Goal: Information Seeking & Learning: Learn about a topic

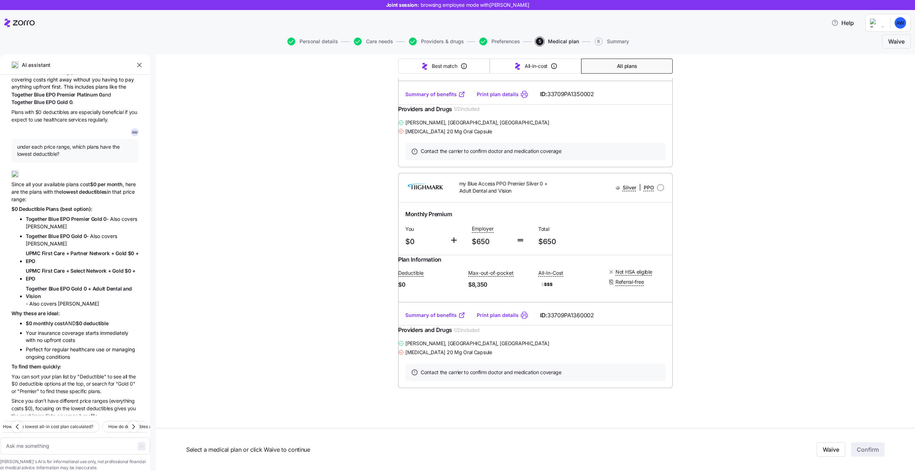
scroll to position [3418, 0]
click at [70, 232] on li "Together Blue EPO Gold 0 - Also covers [PERSON_NAME]" at bounding box center [82, 239] width 113 height 15
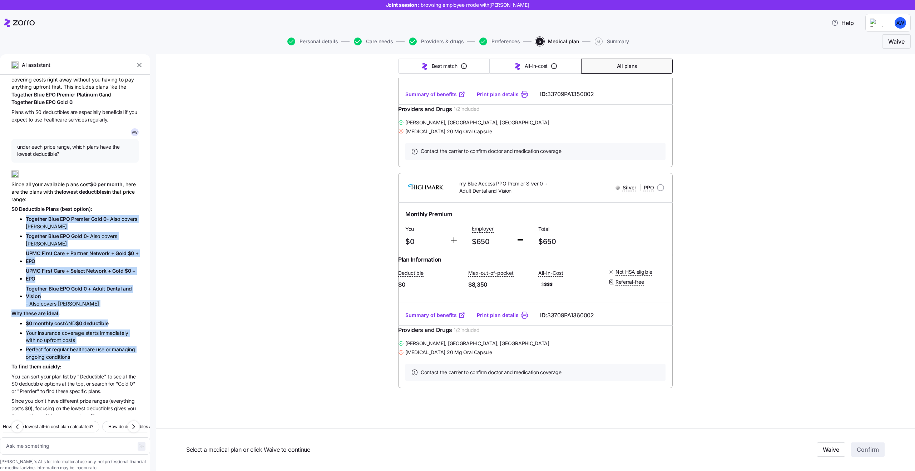
drag, startPoint x: 27, startPoint y: 203, endPoint x: 83, endPoint y: 343, distance: 150.6
click at [83, 342] on div "A W Which plans include my doctor, [PERSON_NAME], and have the lowest deductibl…" at bounding box center [75, 245] width 150 height 341
click at [83, 346] on li "Perfect for regular healthcare use or managing ongoing conditions" at bounding box center [82, 353] width 113 height 15
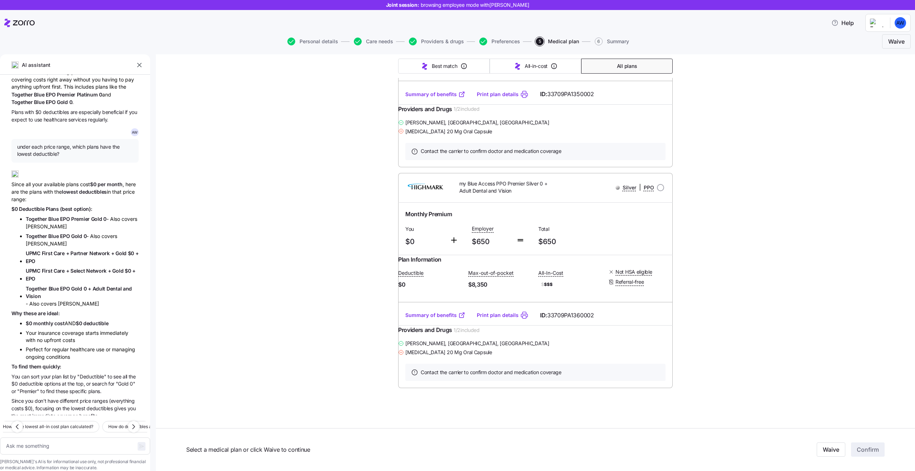
click at [47, 206] on span "Plans" at bounding box center [53, 209] width 14 height 6
click at [67, 216] on span "Together Blue EPO Premier Gold 0" at bounding box center [66, 219] width 81 height 6
click at [49, 292] on div "A W Which plans include my doctor, [PERSON_NAME], and have the lowest deductibl…" at bounding box center [75, 245] width 150 height 341
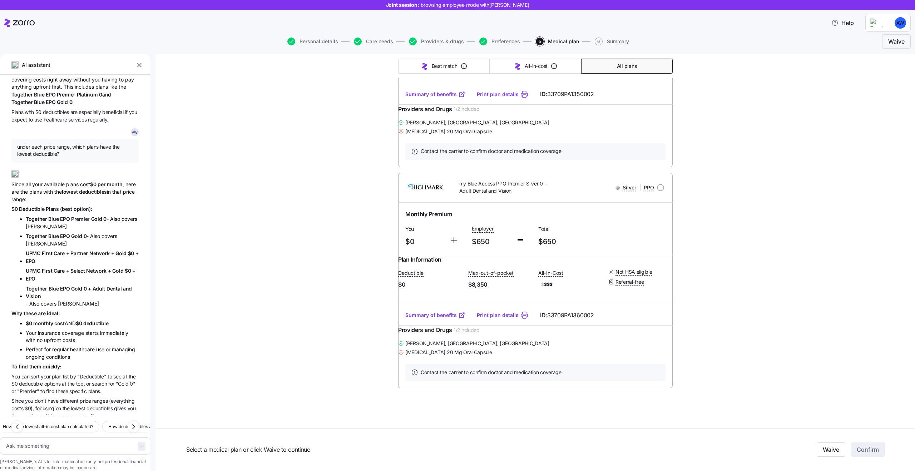
click at [49, 310] on span "ideal:" at bounding box center [53, 313] width 13 height 6
click at [56, 310] on span "ideal:" at bounding box center [53, 313] width 13 height 6
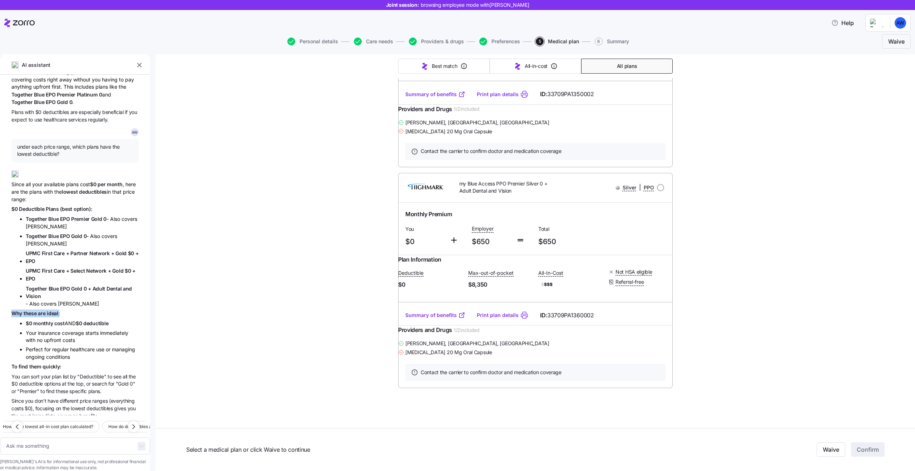
click at [56, 310] on span "ideal:" at bounding box center [53, 313] width 13 height 6
click at [53, 363] on span "quickly:" at bounding box center [52, 366] width 19 height 6
click at [50, 363] on span "quickly:" at bounding box center [52, 366] width 19 height 6
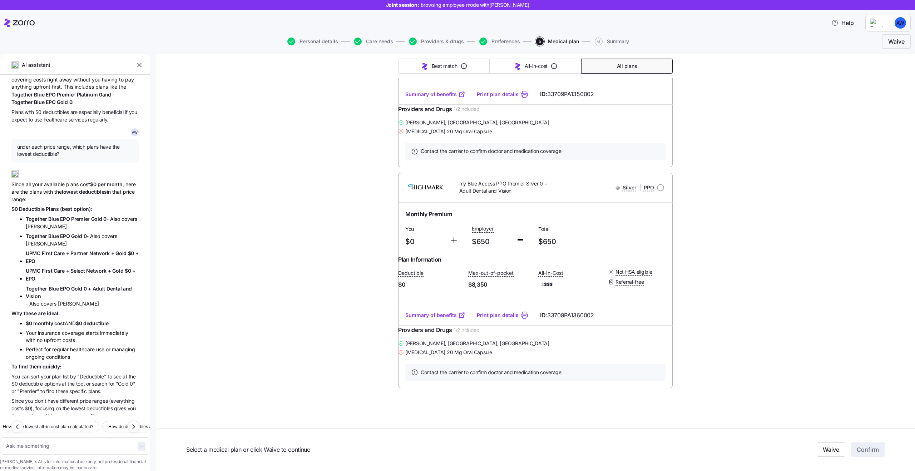
click at [47, 206] on span "Plans" at bounding box center [53, 209] width 14 height 6
click at [18, 206] on span "$0" at bounding box center [15, 209] width 8 height 6
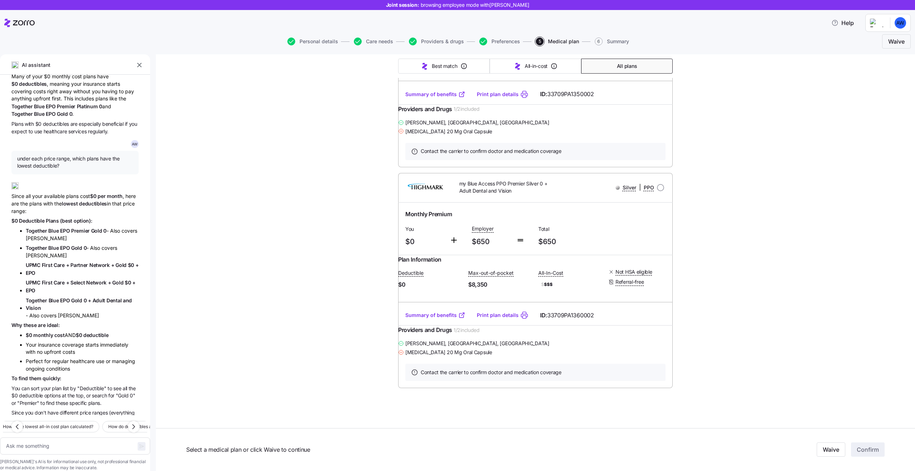
scroll to position [3400, 0]
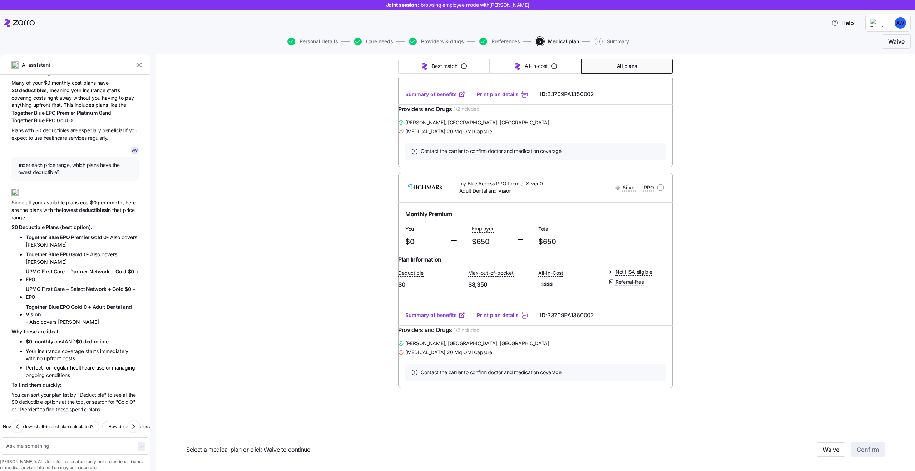
click at [30, 215] on div "A W Which plans include my doctor, [PERSON_NAME], and have the lowest deductibl…" at bounding box center [75, 245] width 150 height 341
click at [32, 224] on span "Deductible" at bounding box center [32, 227] width 27 height 6
click at [34, 224] on span "Deductible" at bounding box center [32, 227] width 27 height 6
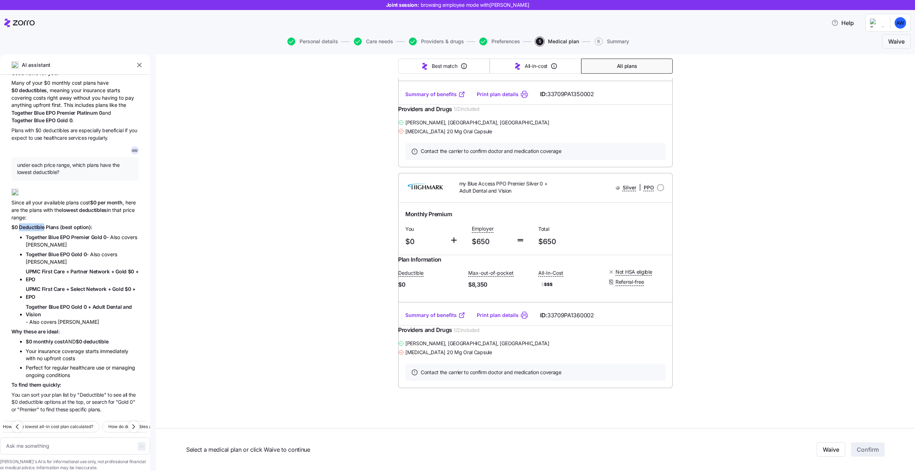
click at [34, 224] on span "Deductible" at bounding box center [32, 227] width 27 height 6
click at [36, 233] on li "Together Blue EPO Premier Gold 0 - Also covers [PERSON_NAME]" at bounding box center [82, 240] width 113 height 15
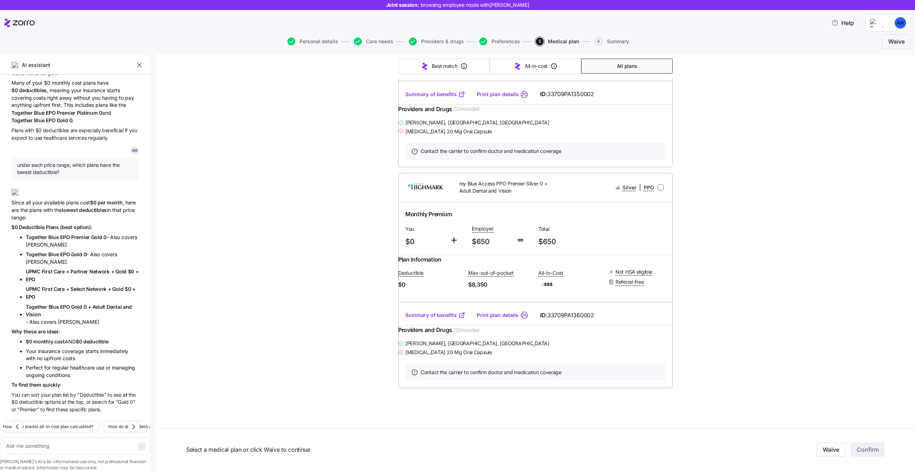
click at [46, 338] on span "monthly" at bounding box center [43, 341] width 21 height 6
click at [35, 224] on span "Deductible" at bounding box center [32, 227] width 27 height 6
click at [38, 224] on span "Deductible" at bounding box center [32, 227] width 27 height 6
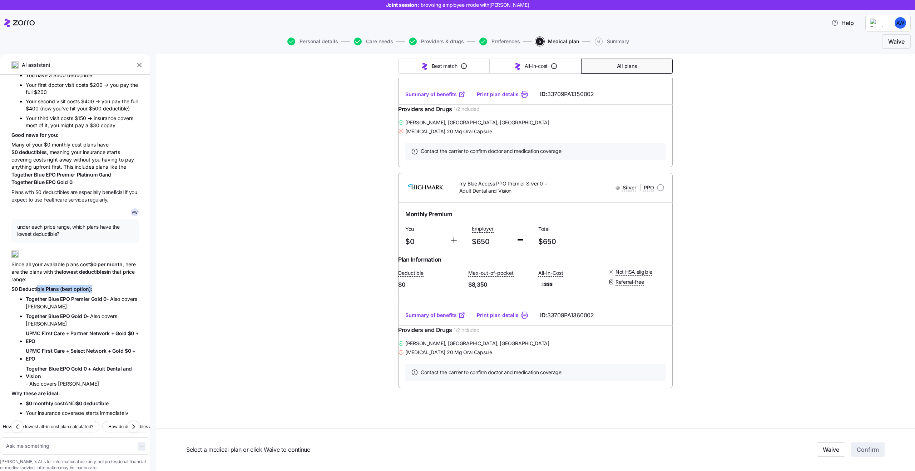
click at [77, 286] on span "option):" at bounding box center [83, 289] width 19 height 6
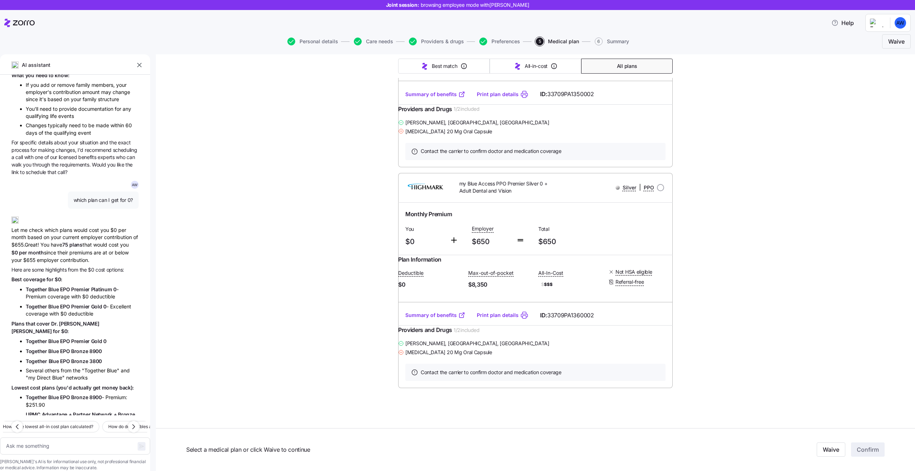
scroll to position [564, 0]
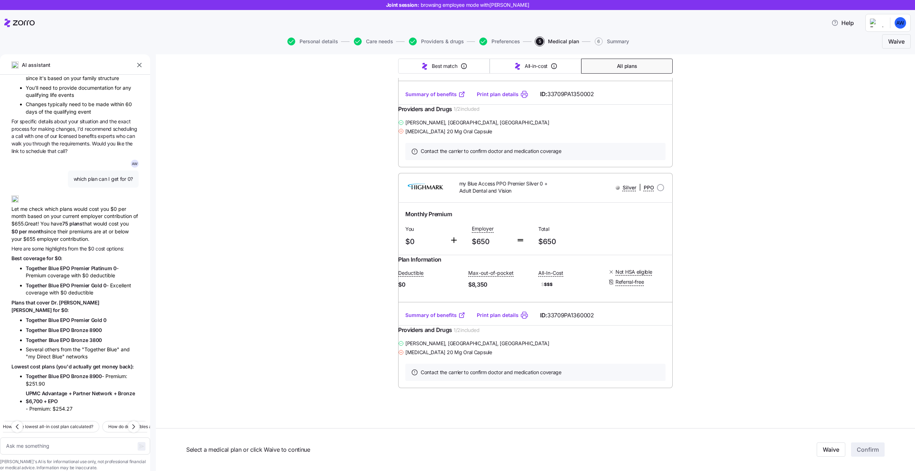
click at [64, 317] on span "Together Blue EPO Premier Gold 0" at bounding box center [66, 320] width 81 height 6
click at [69, 327] on span "Together Blue EPO Bronze 8900" at bounding box center [64, 330] width 76 height 6
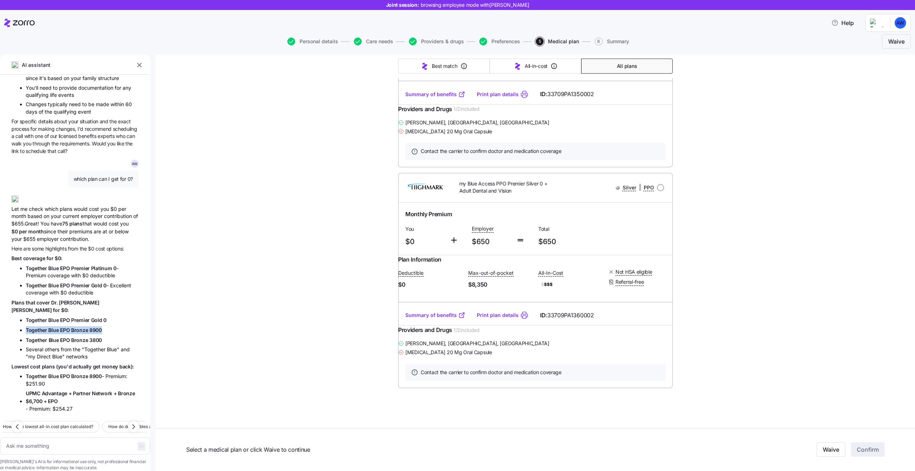
click at [69, 327] on span "Together Blue EPO Bronze 8900" at bounding box center [64, 330] width 76 height 6
click at [46, 310] on div "A W Which plans include my doctor, [PERSON_NAME], and have the lowest deductibl…" at bounding box center [75, 245] width 150 height 341
click at [44, 267] on li "Together Blue EPO Premier Platinum 0 - Premium coverage with $0 deductible" at bounding box center [82, 271] width 113 height 15
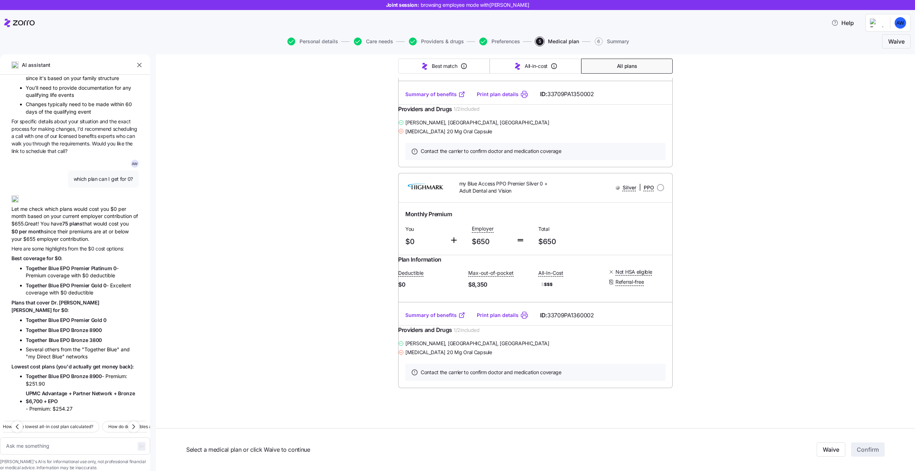
click at [54, 283] on li "Together Blue EPO Premier Gold 0 - Excellent coverage with $0 deductible" at bounding box center [82, 289] width 113 height 15
click at [64, 327] on span "Together Blue EPO Bronze 8900" at bounding box center [64, 330] width 76 height 6
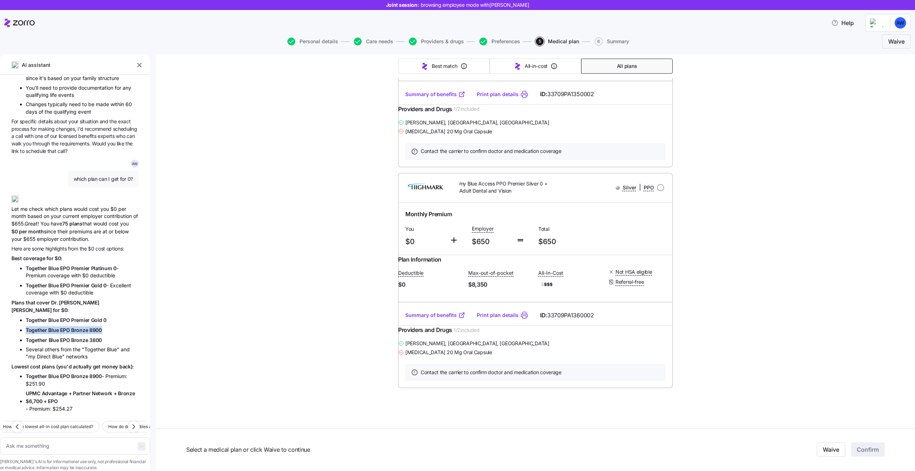
click at [64, 327] on span "Together Blue EPO Bronze 8900" at bounding box center [64, 330] width 76 height 6
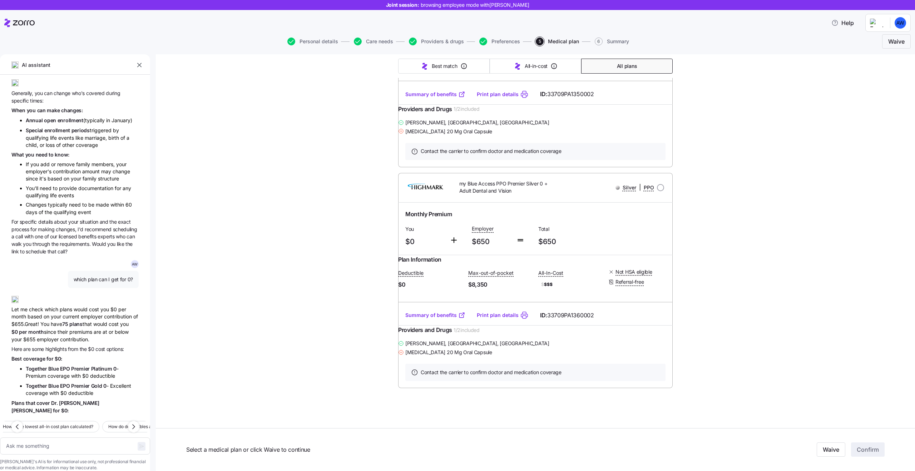
click at [64, 317] on div "Let me check which plans would cost you $0 per month based on your current empl…" at bounding box center [74, 316] width 127 height 53
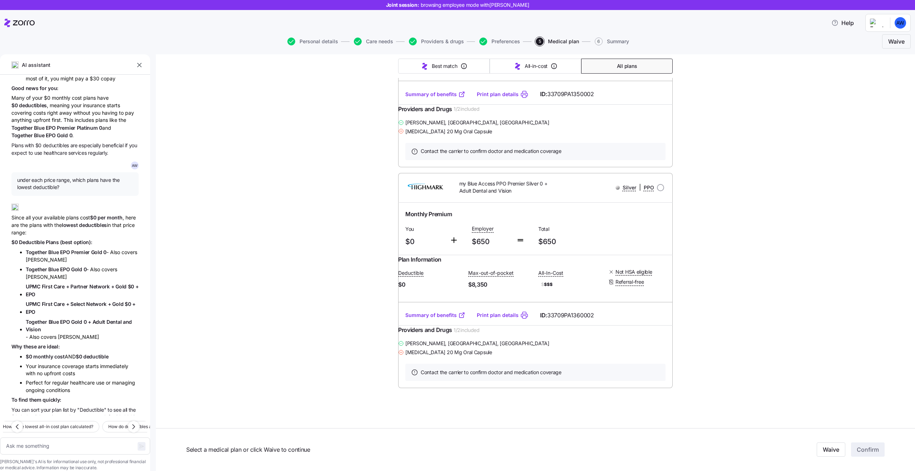
scroll to position [3418, 0]
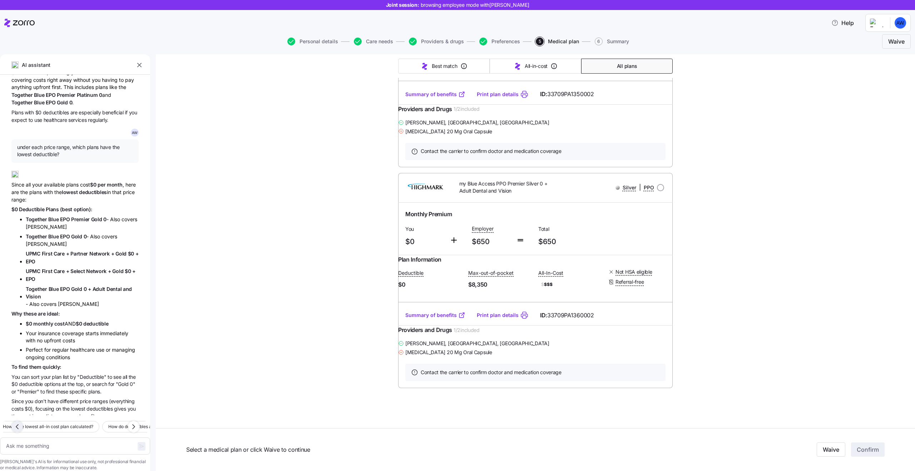
click at [16, 422] on icon "button" at bounding box center [17, 426] width 9 height 9
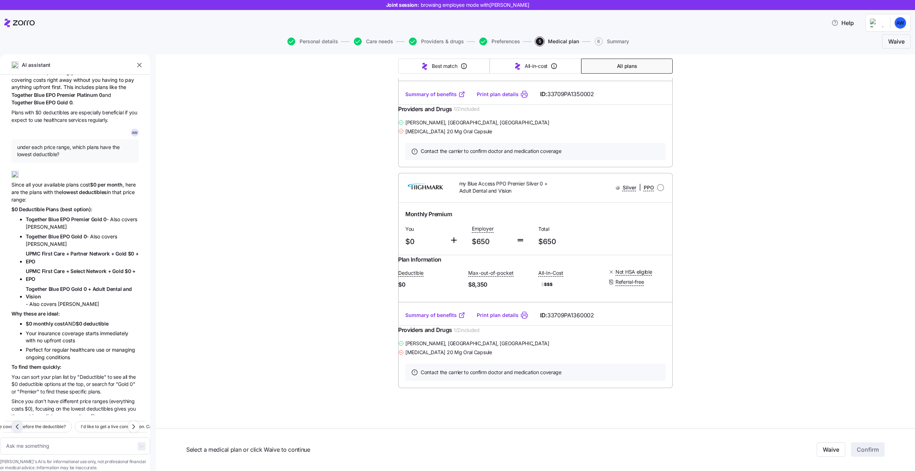
click at [16, 422] on icon "button" at bounding box center [17, 426] width 9 height 9
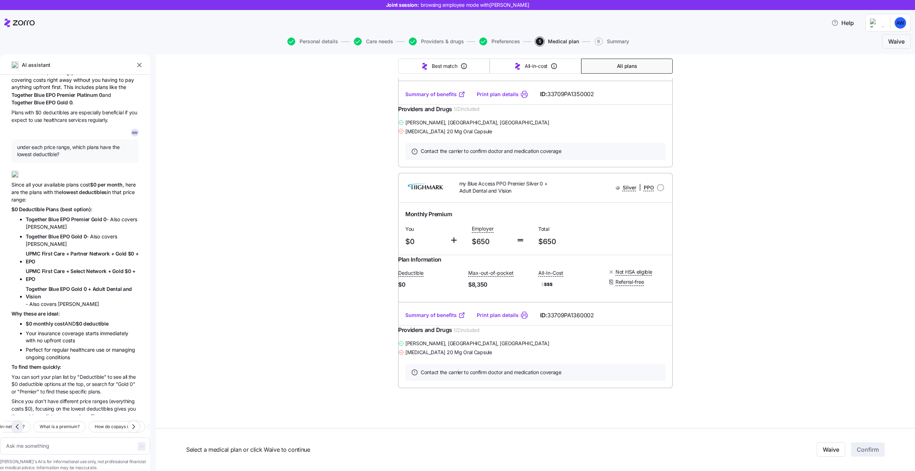
click at [16, 422] on icon "button" at bounding box center [17, 426] width 9 height 9
click at [16, 421] on div "How do employer contributions work? Which plans have the lowest deductible? How…" at bounding box center [75, 427] width 150 height 12
click at [16, 423] on span "How do employer contributions work?" at bounding box center [19, 426] width 77 height 7
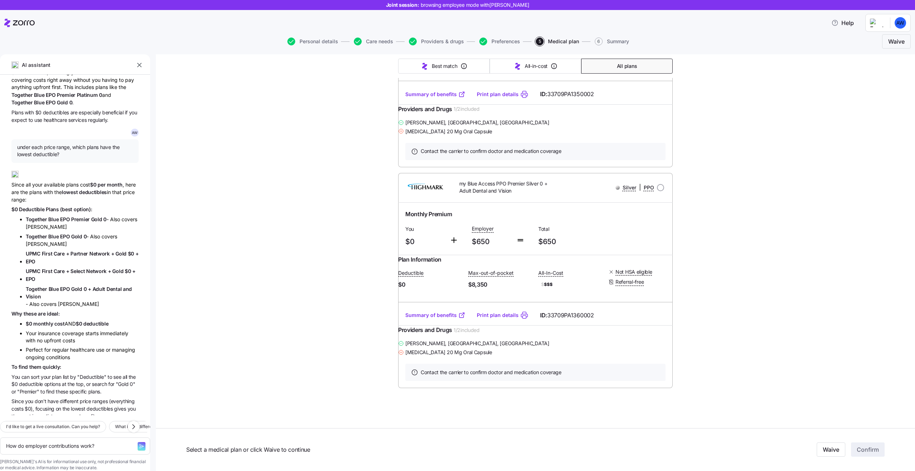
click at [16, 421] on button "I'd like to get a live consultation. Can you help?" at bounding box center [53, 426] width 106 height 11
type textarea "x"
click at [70, 434] on textarea "I'd like to get a live consultation. Can you help?" at bounding box center [75, 442] width 150 height 25
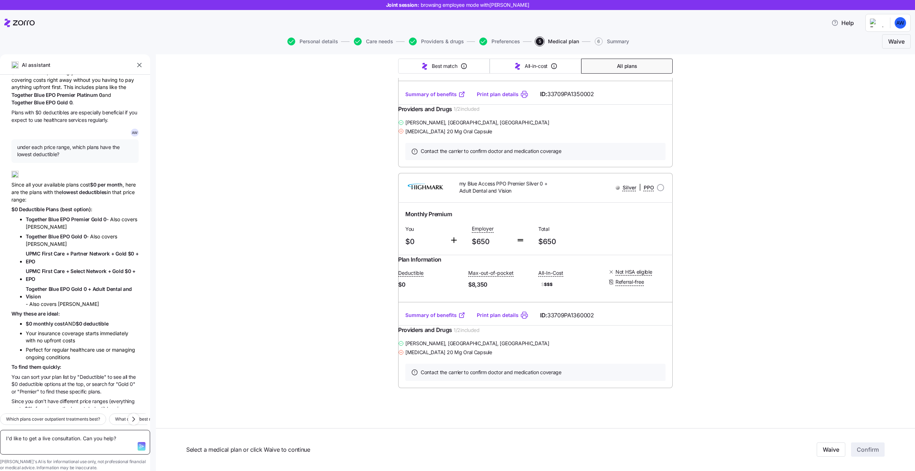
type textarea "I'd like to get a live consultation. Can you help?"
type textarea "x"
click at [70, 437] on textarea at bounding box center [75, 445] width 150 height 17
click at [133, 422] on icon "button" at bounding box center [133, 426] width 9 height 9
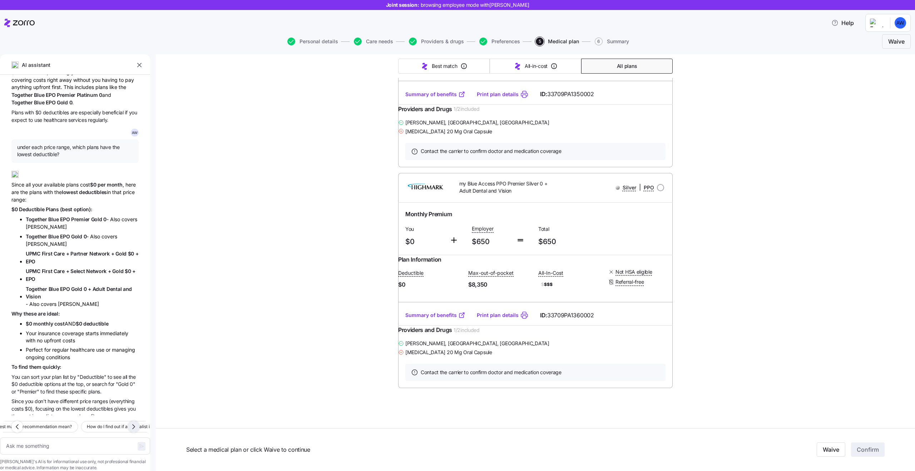
click at [133, 422] on icon "button" at bounding box center [133, 426] width 9 height 9
click at [15, 422] on icon "button" at bounding box center [17, 426] width 9 height 9
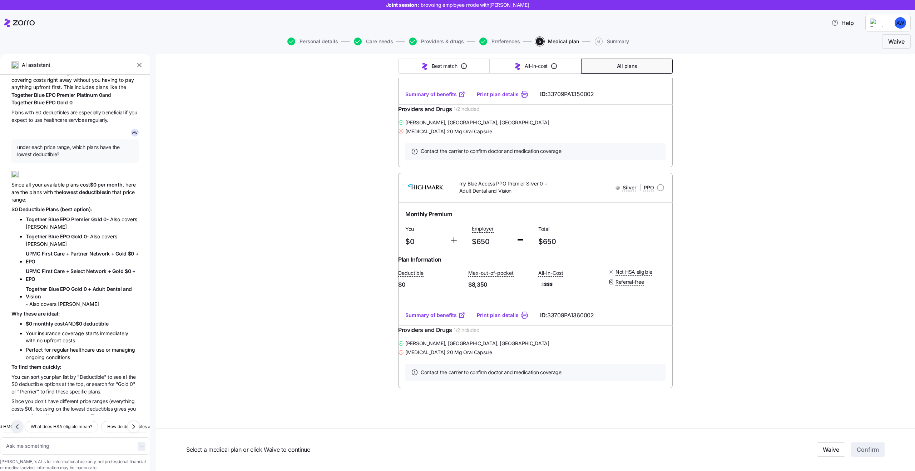
click at [15, 422] on icon "button" at bounding box center [17, 426] width 9 height 9
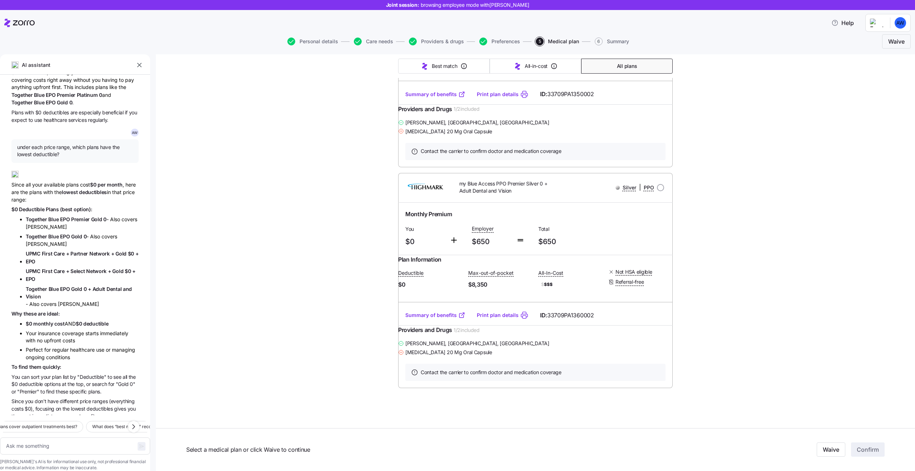
click at [15, 423] on span "Which plans cover outpatient treatments best?" at bounding box center [30, 426] width 94 height 7
type textarea "x"
click at [74, 432] on textarea "Which plans cover outpatient treatments best?" at bounding box center [75, 442] width 150 height 25
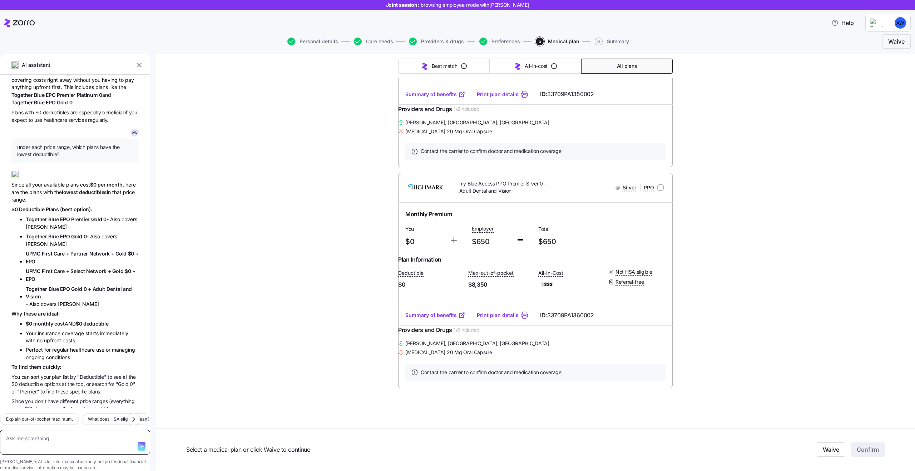
type textarea "Which plans cover outpatient treatments best?"
type textarea "x"
click at [90, 215] on li "Together Blue EPO Premier Gold 0 - Also covers [PERSON_NAME]" at bounding box center [82, 222] width 113 height 15
click at [84, 216] on span "Together Blue EPO Premier Gold 0" at bounding box center [66, 219] width 81 height 6
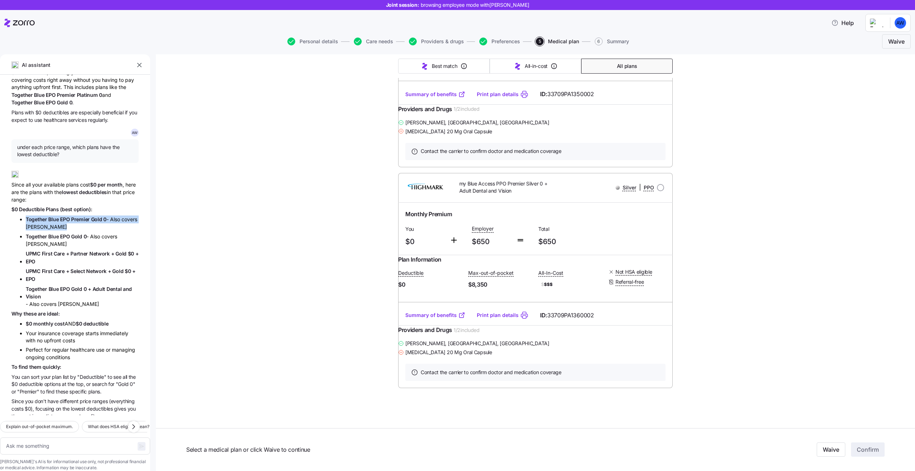
click at [84, 216] on span "Together Blue EPO Premier Gold 0" at bounding box center [66, 219] width 81 height 6
click at [83, 233] on span "Together Blue EPO Gold 0" at bounding box center [56, 236] width 61 height 6
